Goal: Task Accomplishment & Management: Manage account settings

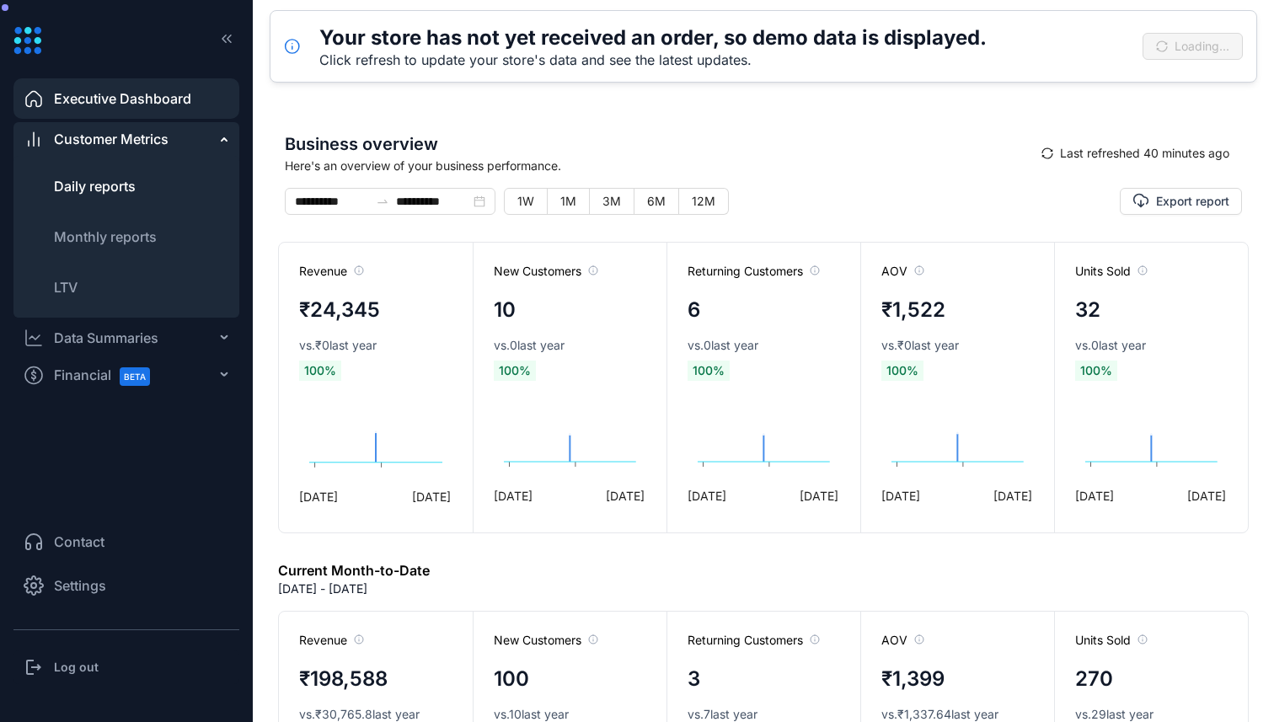
click at [123, 203] on li "Daily reports" at bounding box center [126, 186] width 226 height 40
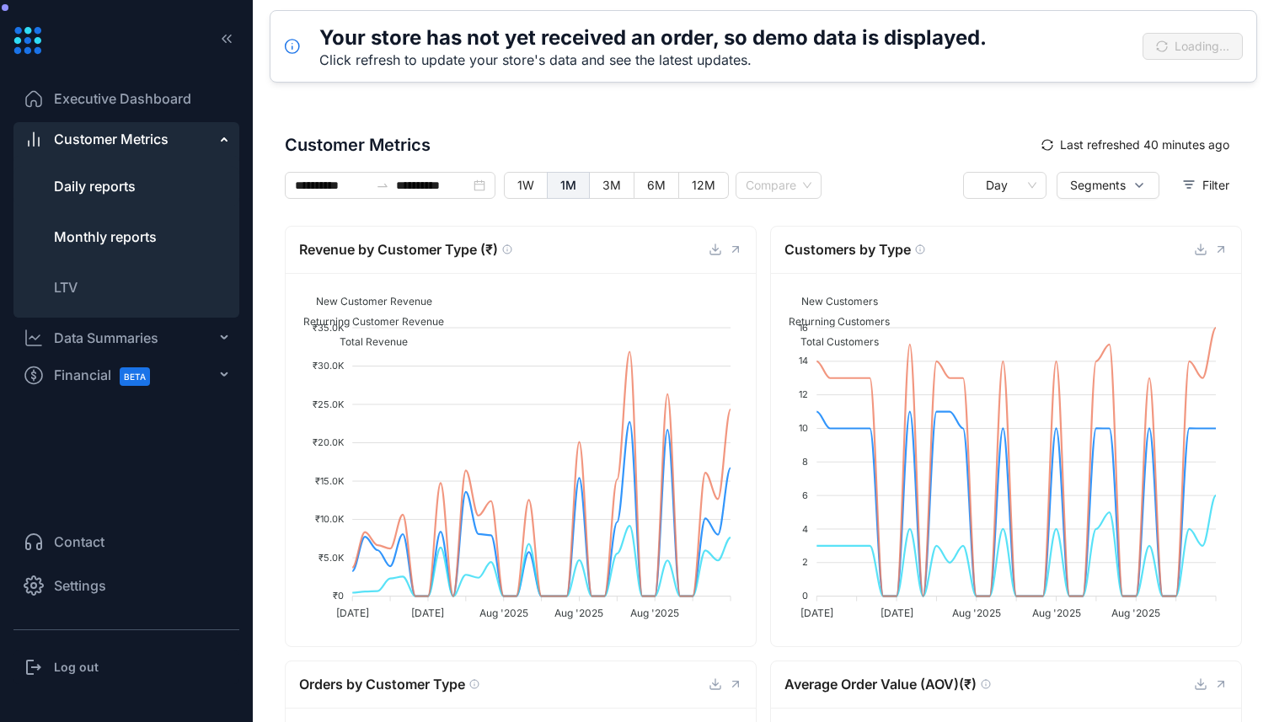
click at [121, 235] on span "Monthly reports" at bounding box center [105, 236] width 103 height 17
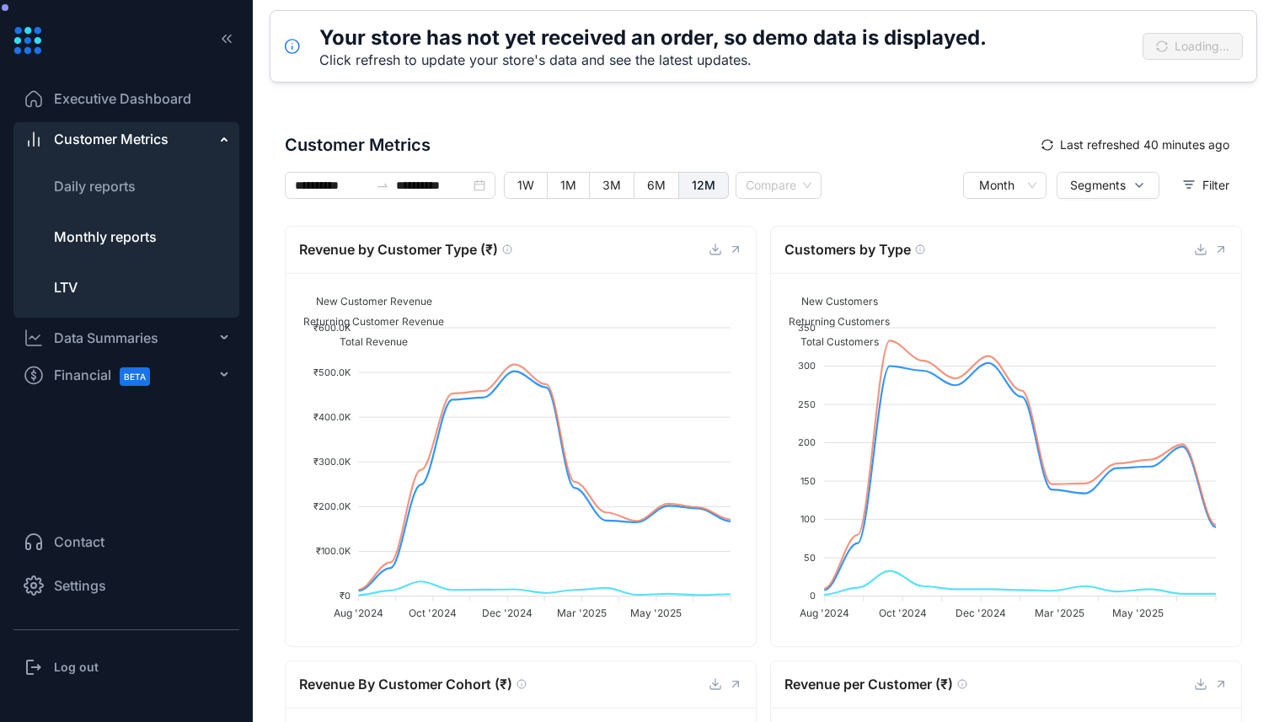
click at [81, 276] on li "LTV" at bounding box center [126, 287] width 226 height 40
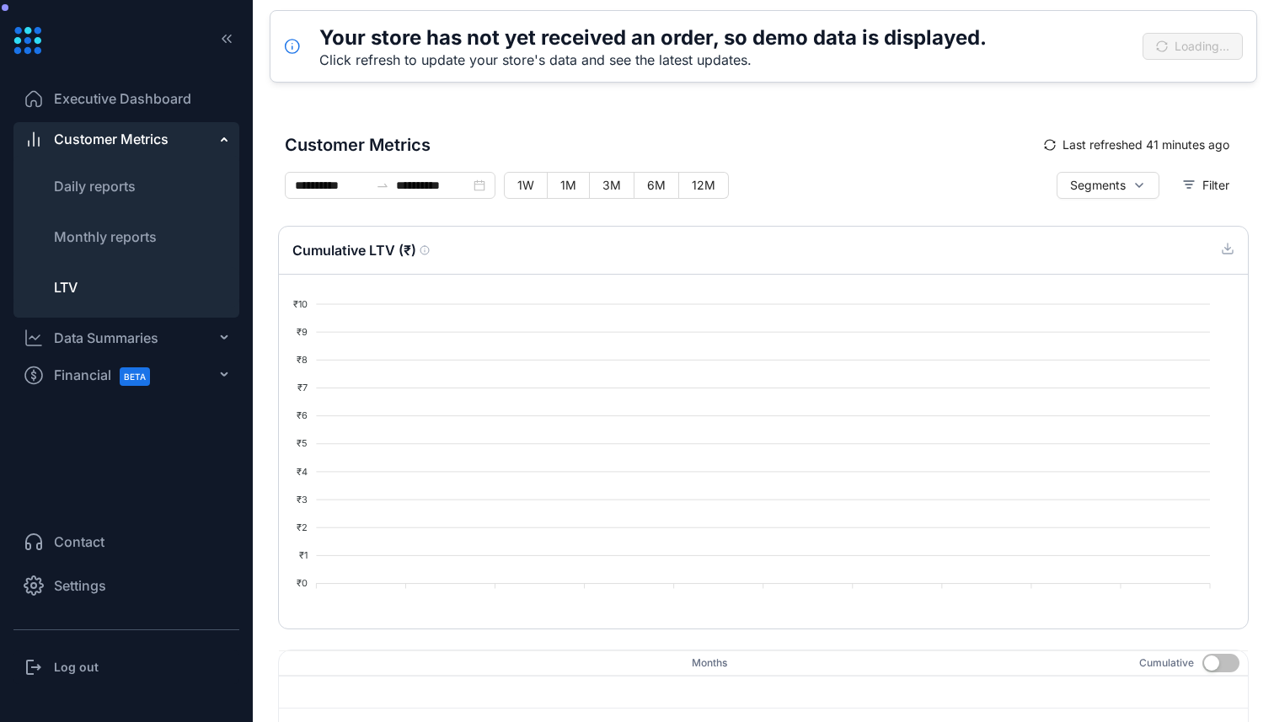
type input "**********"
type input "*"
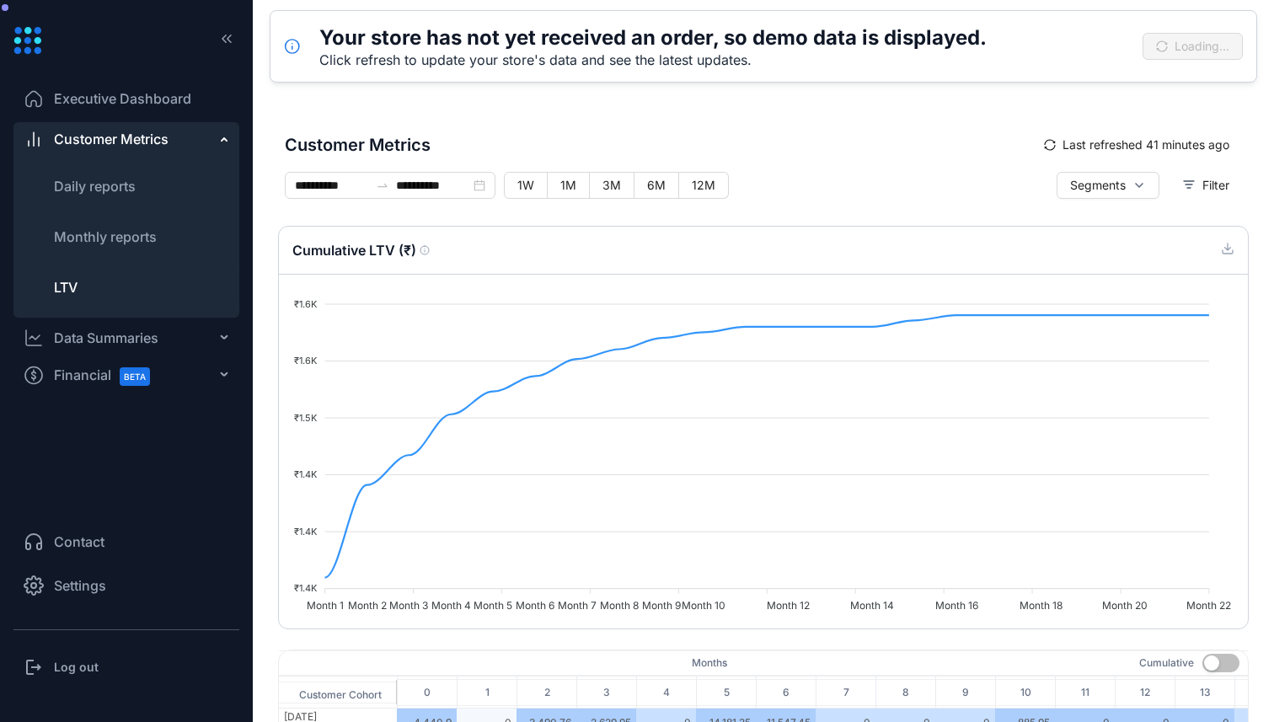
click at [160, 105] on span "Executive Dashboard" at bounding box center [122, 98] width 137 height 20
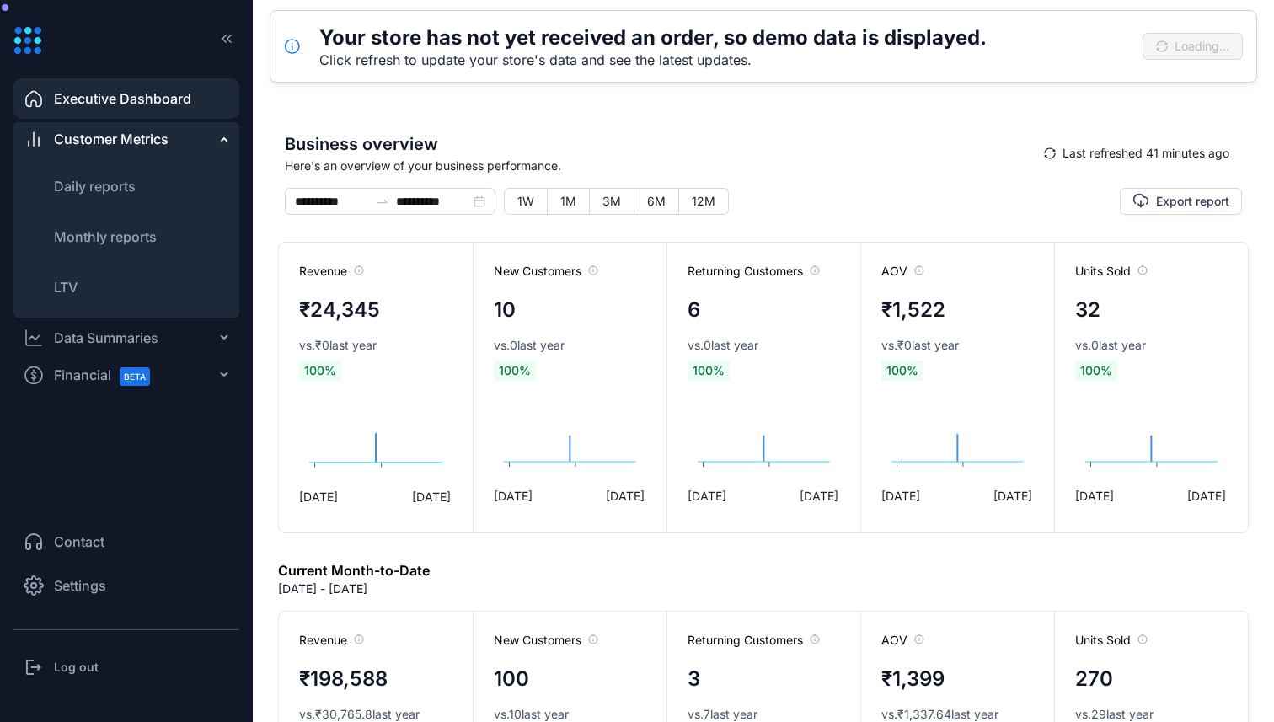
click at [78, 667] on h3 "Log out" at bounding box center [76, 667] width 45 height 17
